Goal: Find specific fact: Find specific fact

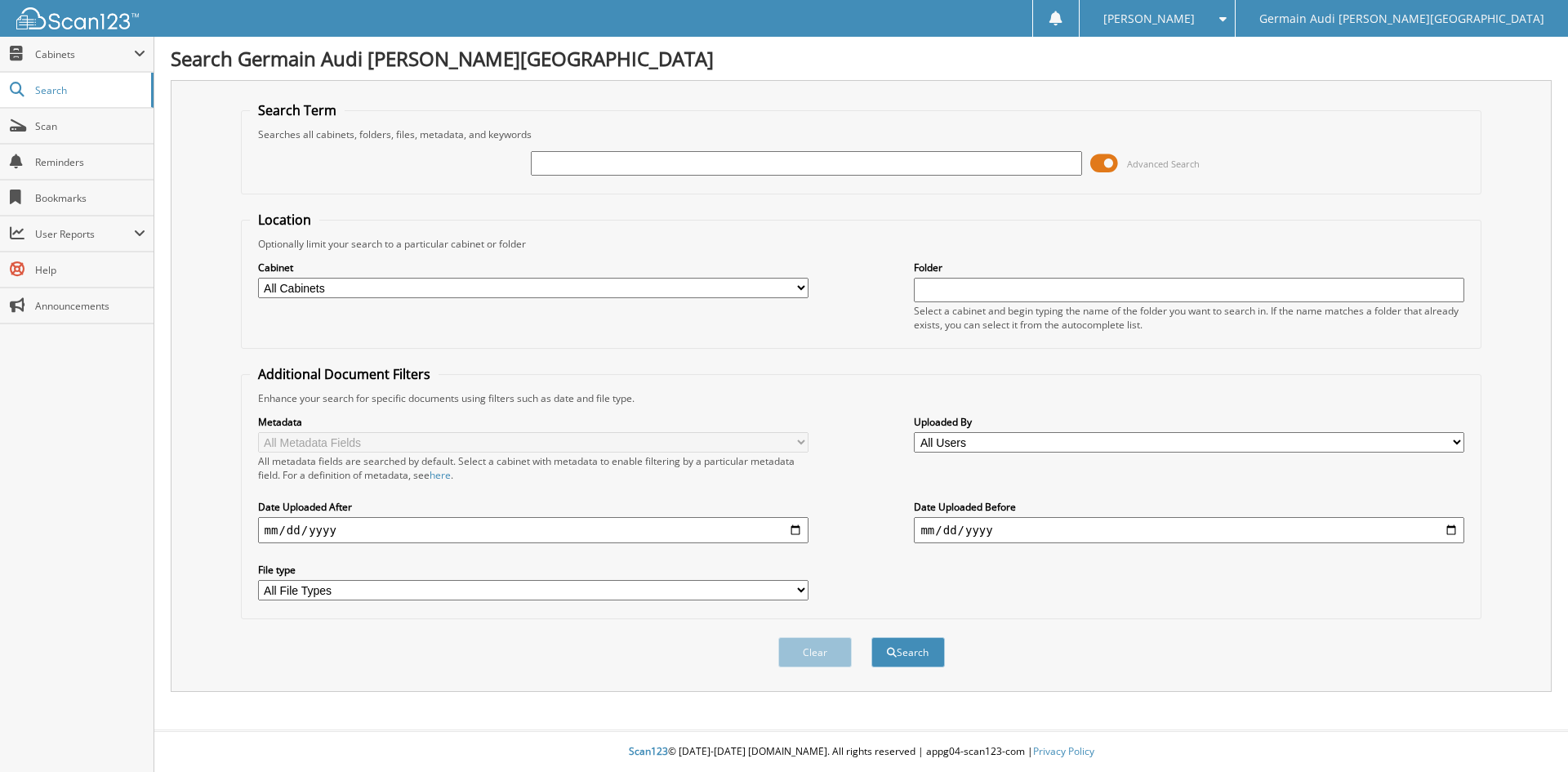
click at [576, 163] on input "text" at bounding box center [806, 162] width 551 height 25
type input "88804"
click at [872, 637] on button "Search" at bounding box center [908, 652] width 74 height 31
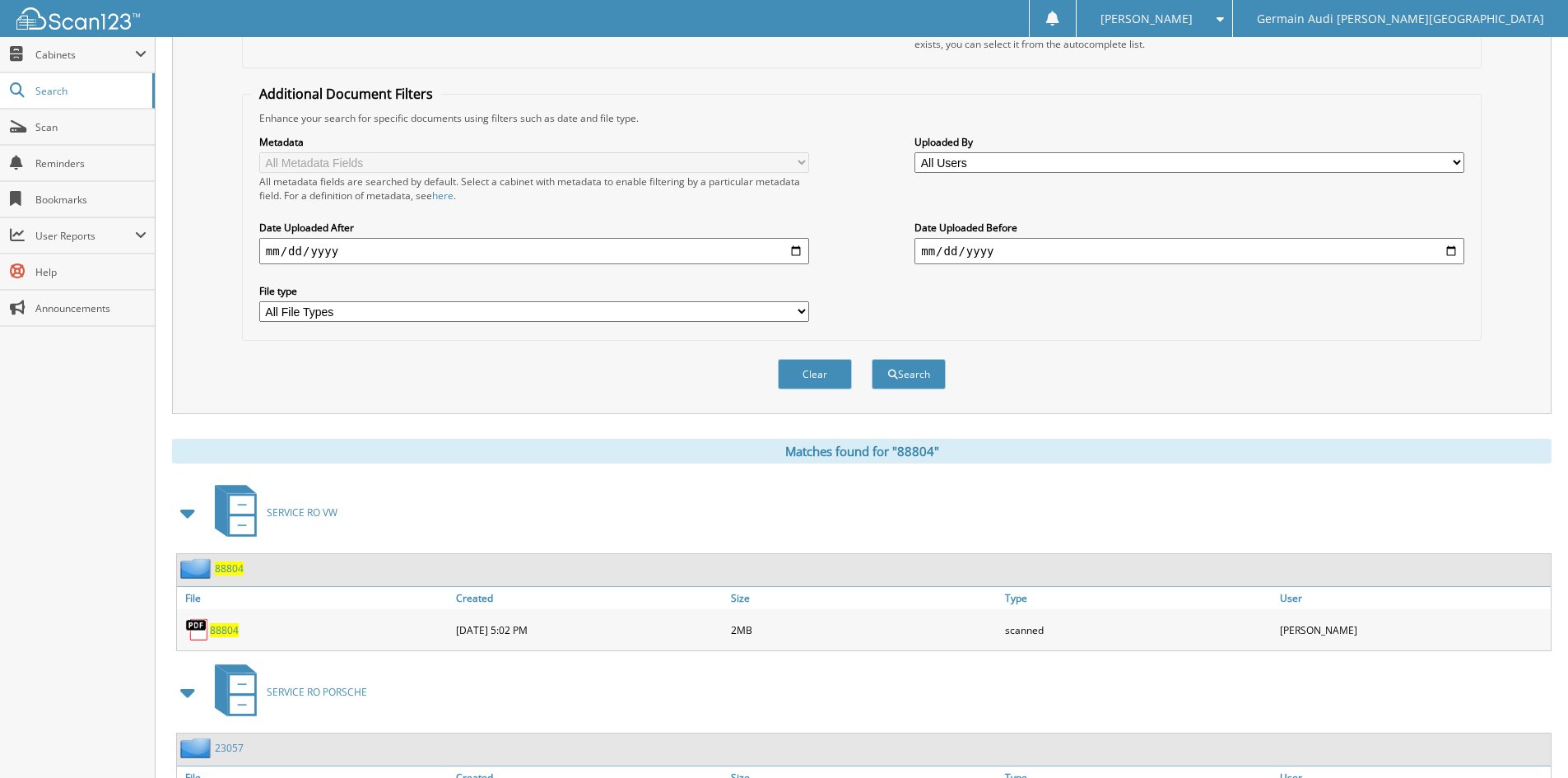
scroll to position [577, 0]
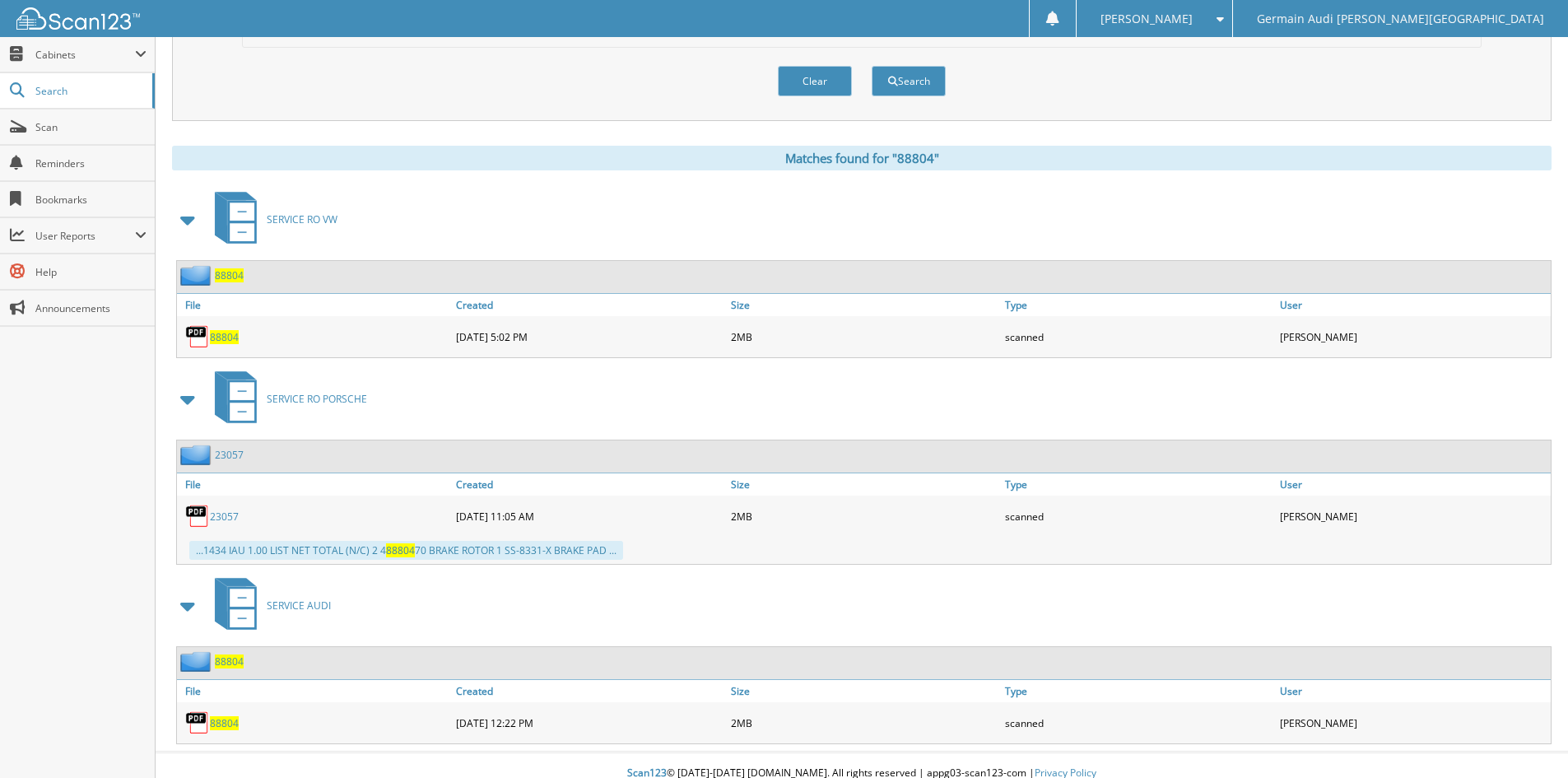
click at [227, 338] on span "88804" at bounding box center [223, 337] width 29 height 14
